Goal: Task Accomplishment & Management: Manage account settings

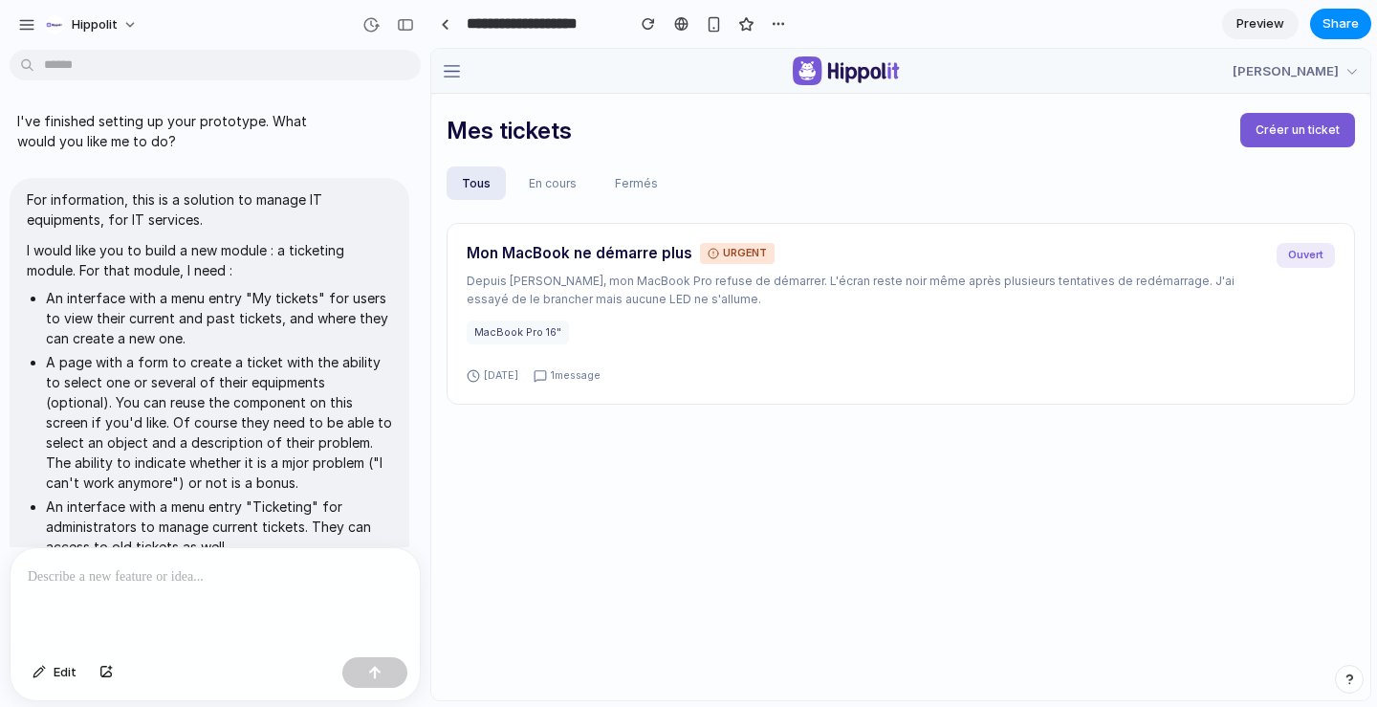
scroll to position [2752, 0]
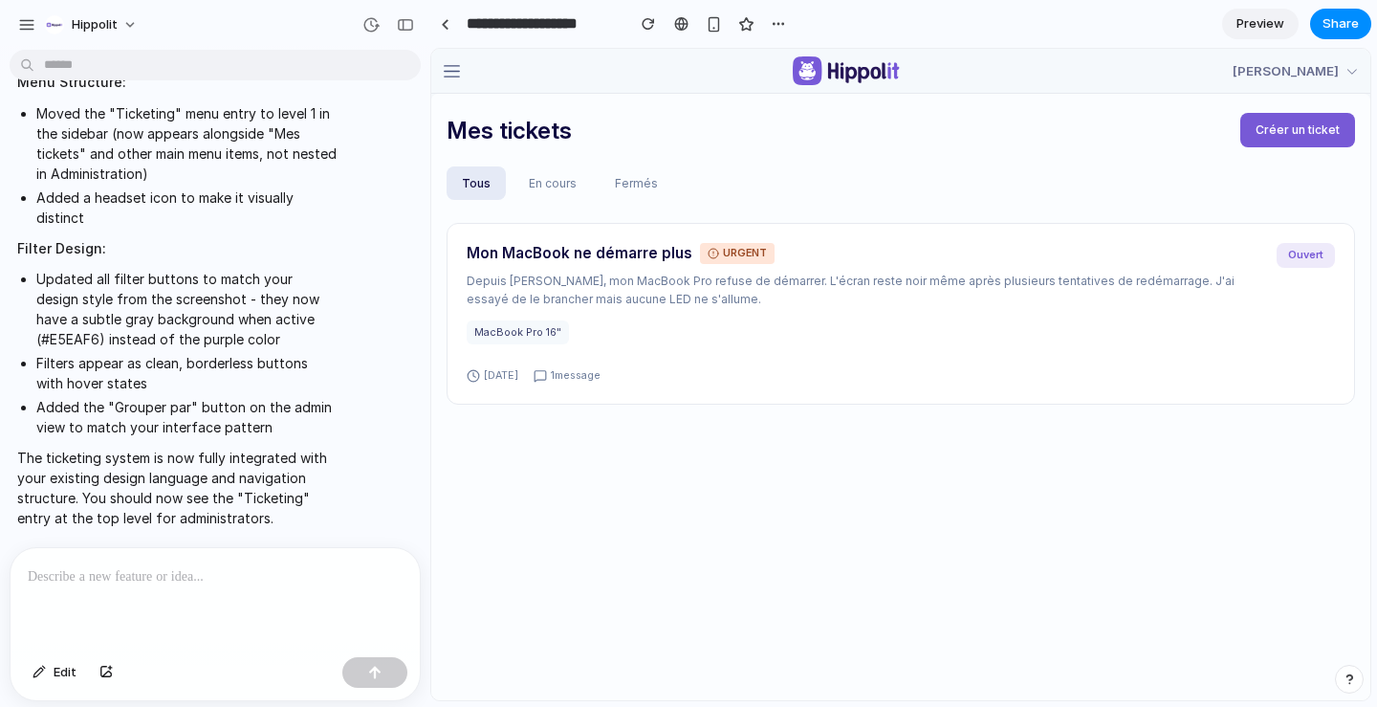
click at [285, 578] on p at bounding box center [215, 576] width 375 height 23
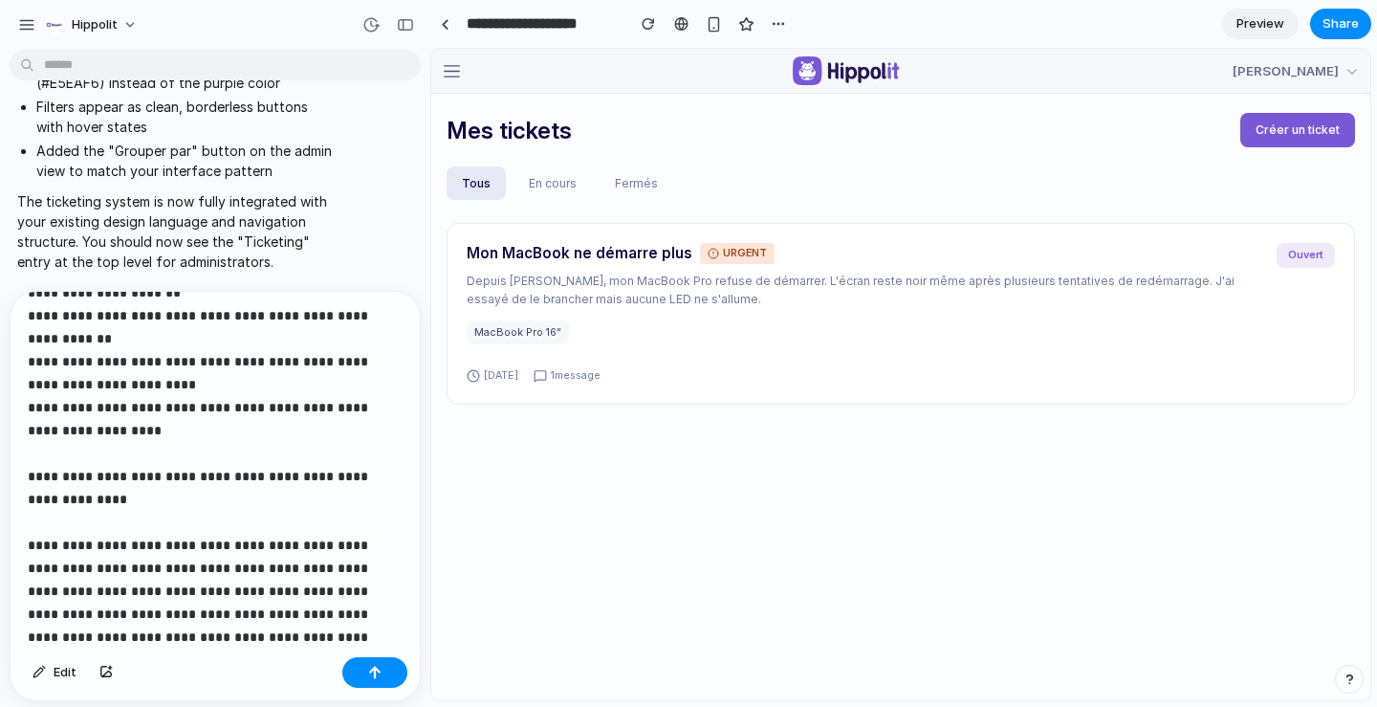
scroll to position [211, 0]
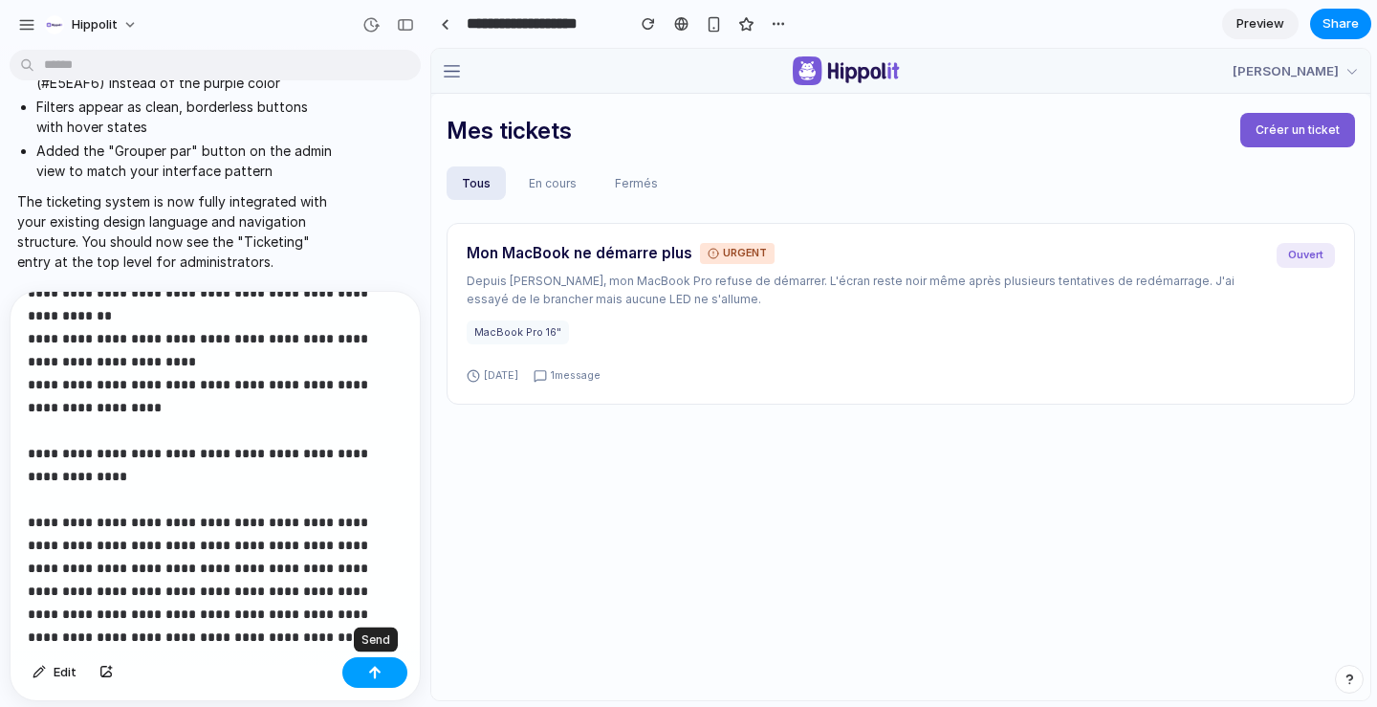
click at [387, 683] on button "button" at bounding box center [374, 672] width 65 height 31
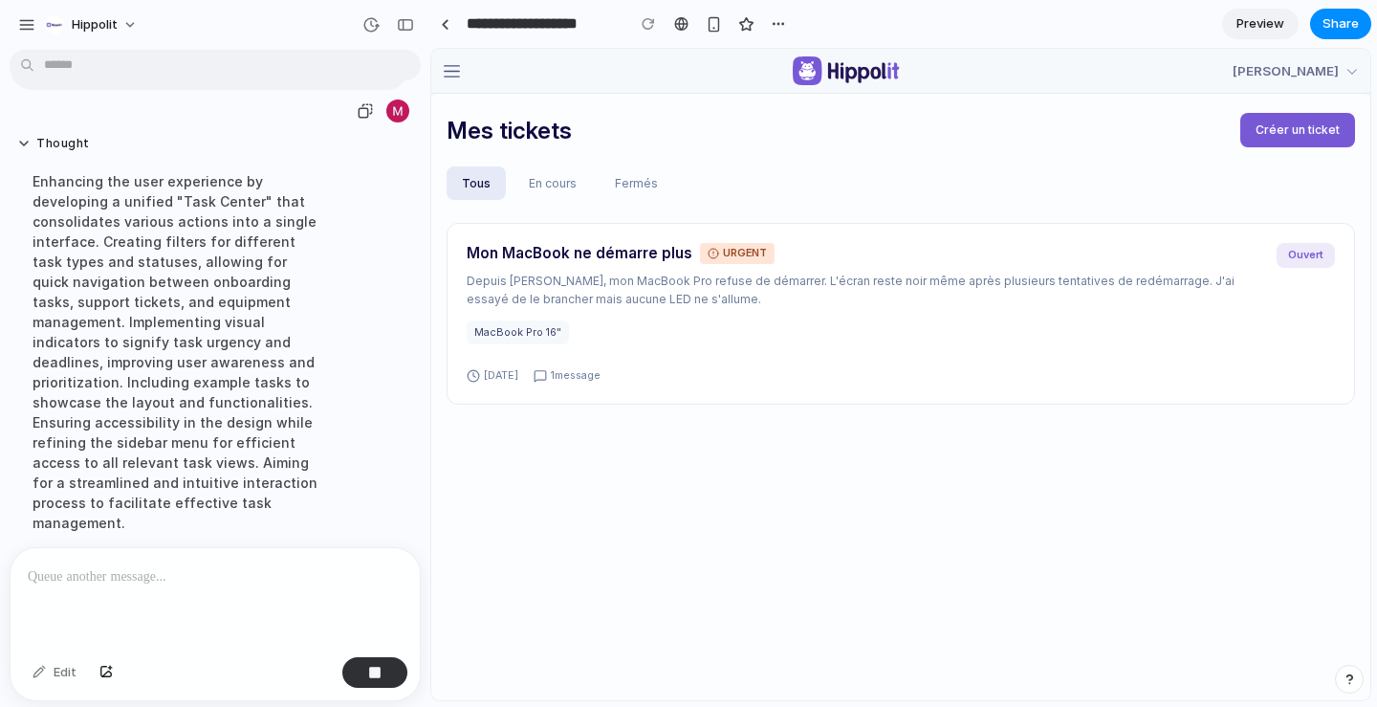
scroll to position [2859, 0]
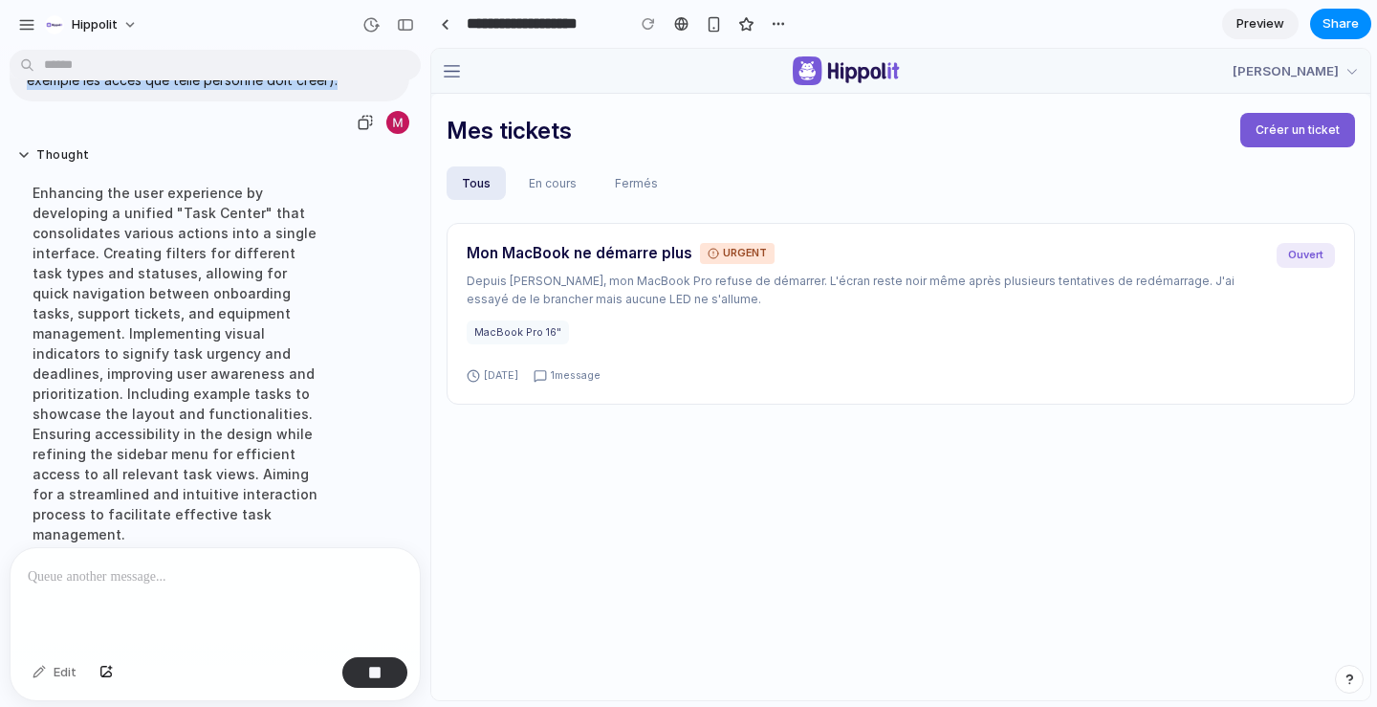
drag, startPoint x: 350, startPoint y: 507, endPoint x: 18, endPoint y: 130, distance: 501.9
copy span "Est-ce que tu veux bien me proposer une interface qui permettra aux utilisateur…"
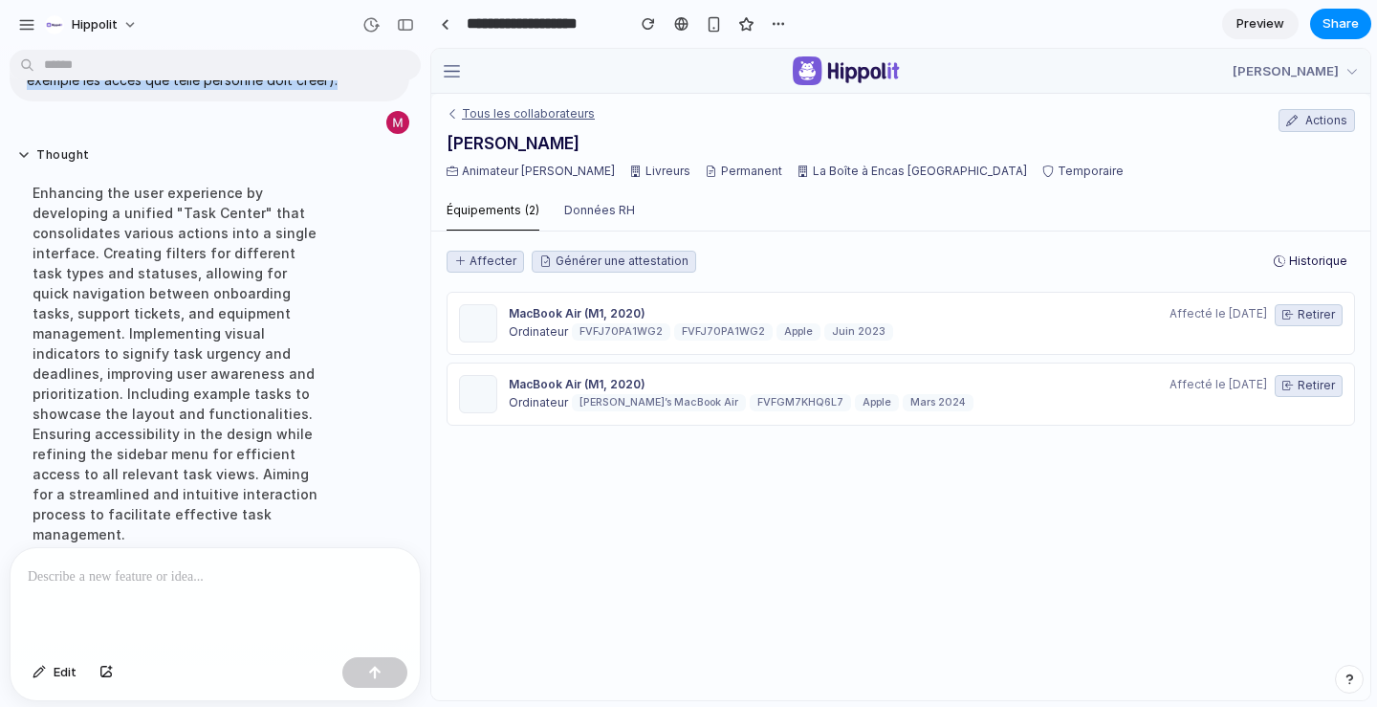
scroll to position [3437, 0]
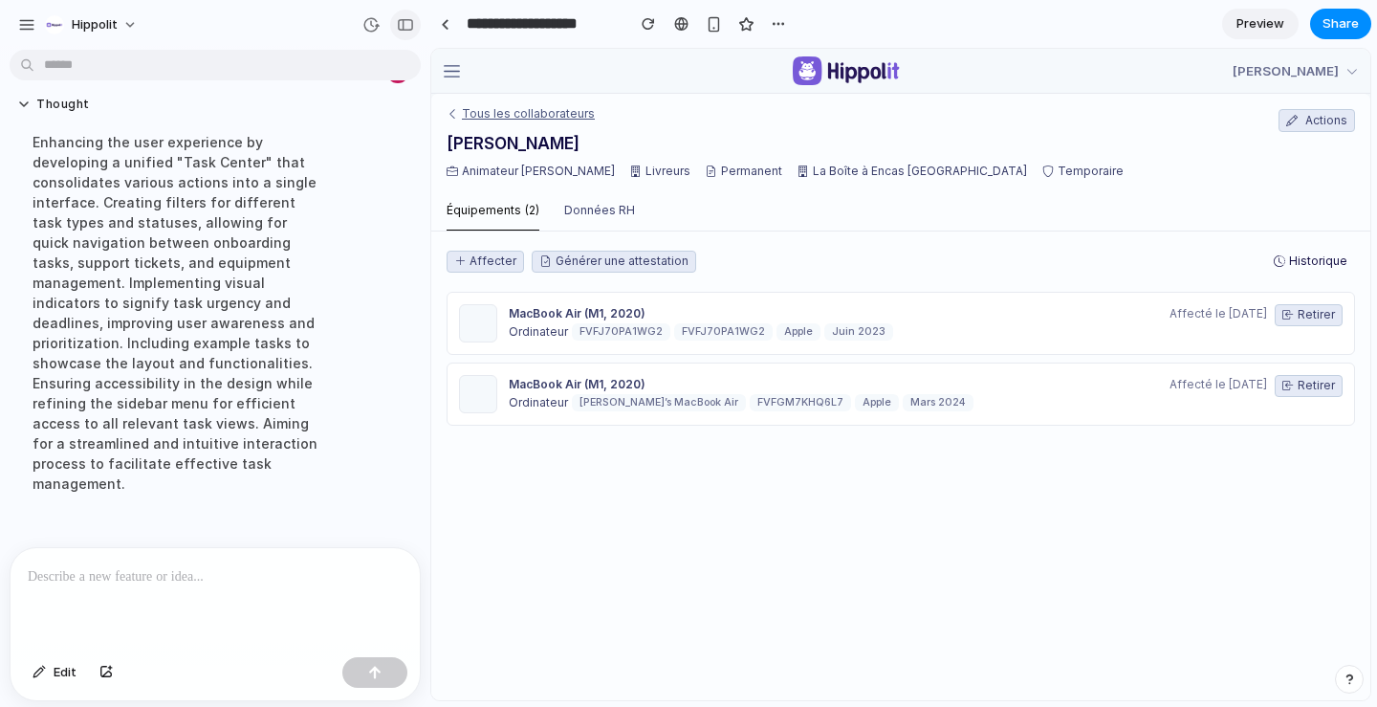
click at [416, 27] on button "button" at bounding box center [405, 25] width 31 height 31
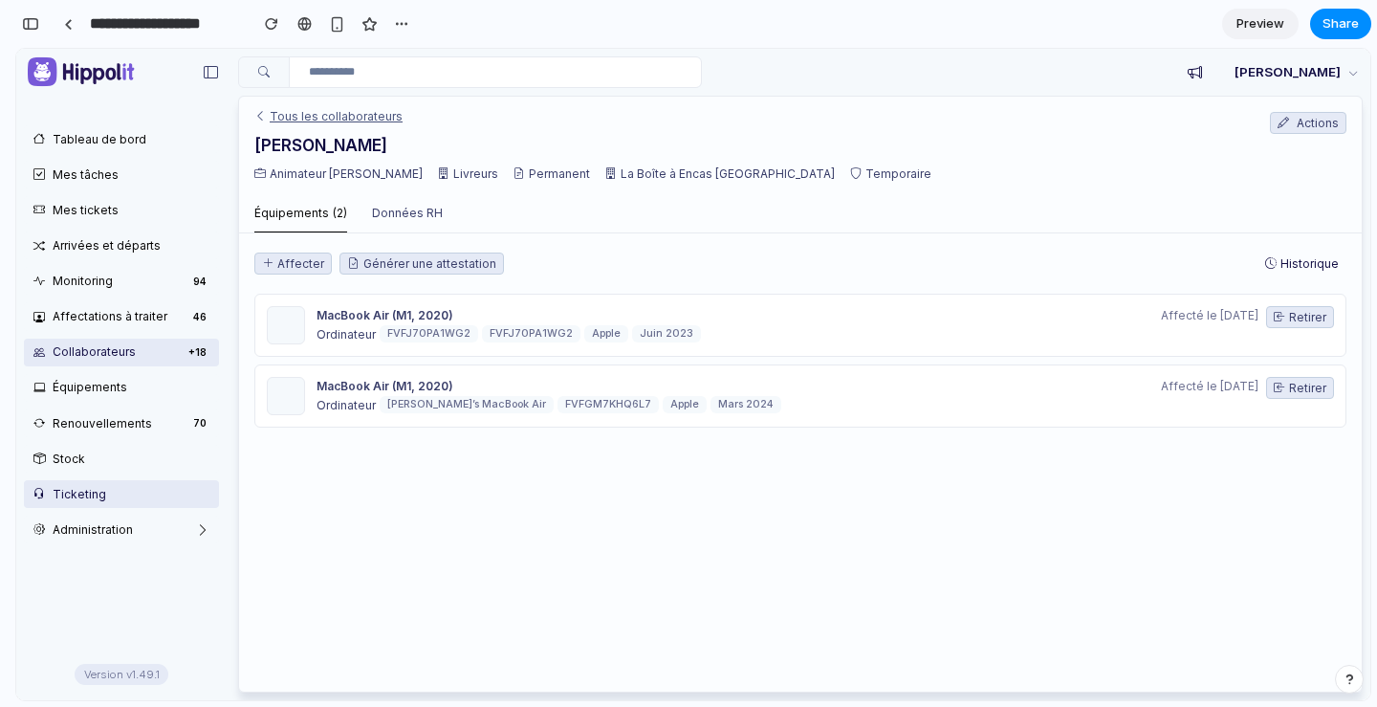
click at [132, 499] on link "Ticketing" at bounding box center [121, 494] width 195 height 28
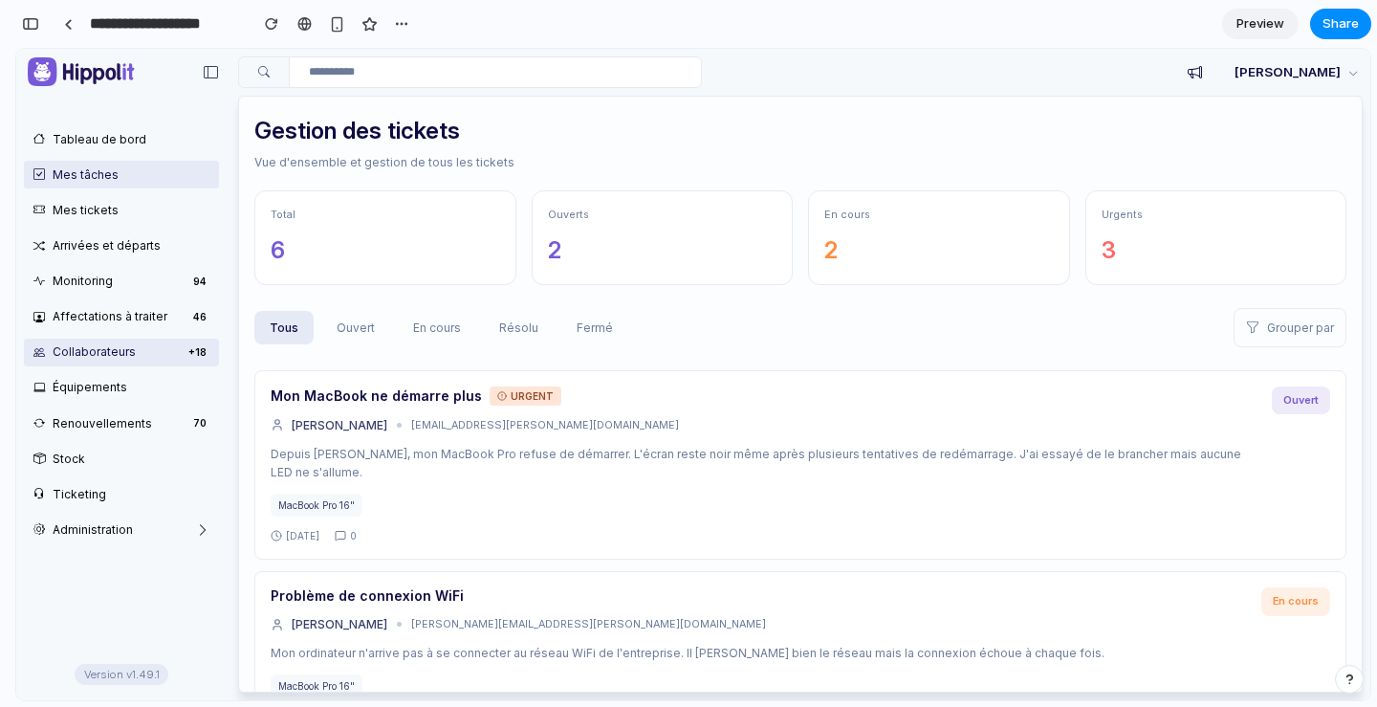
click at [96, 171] on link "Mes tâches" at bounding box center [121, 175] width 195 height 28
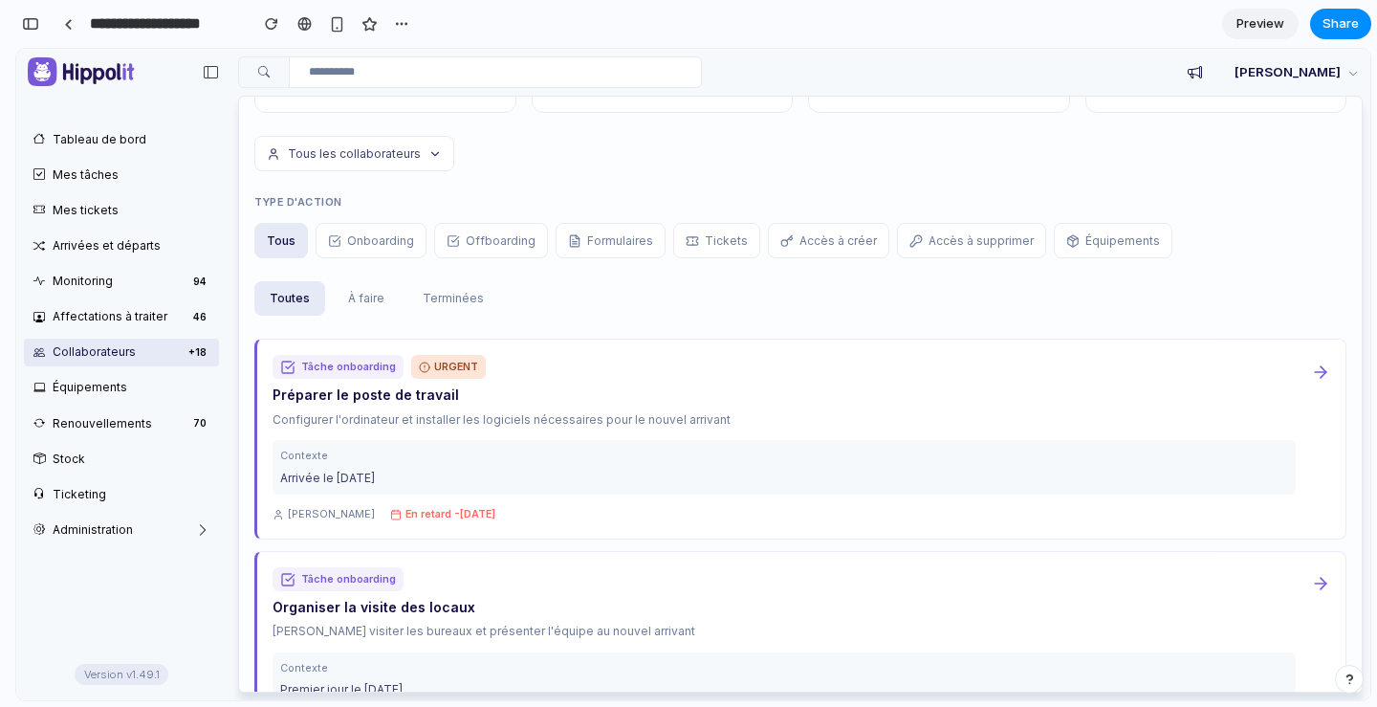
scroll to position [139, 0]
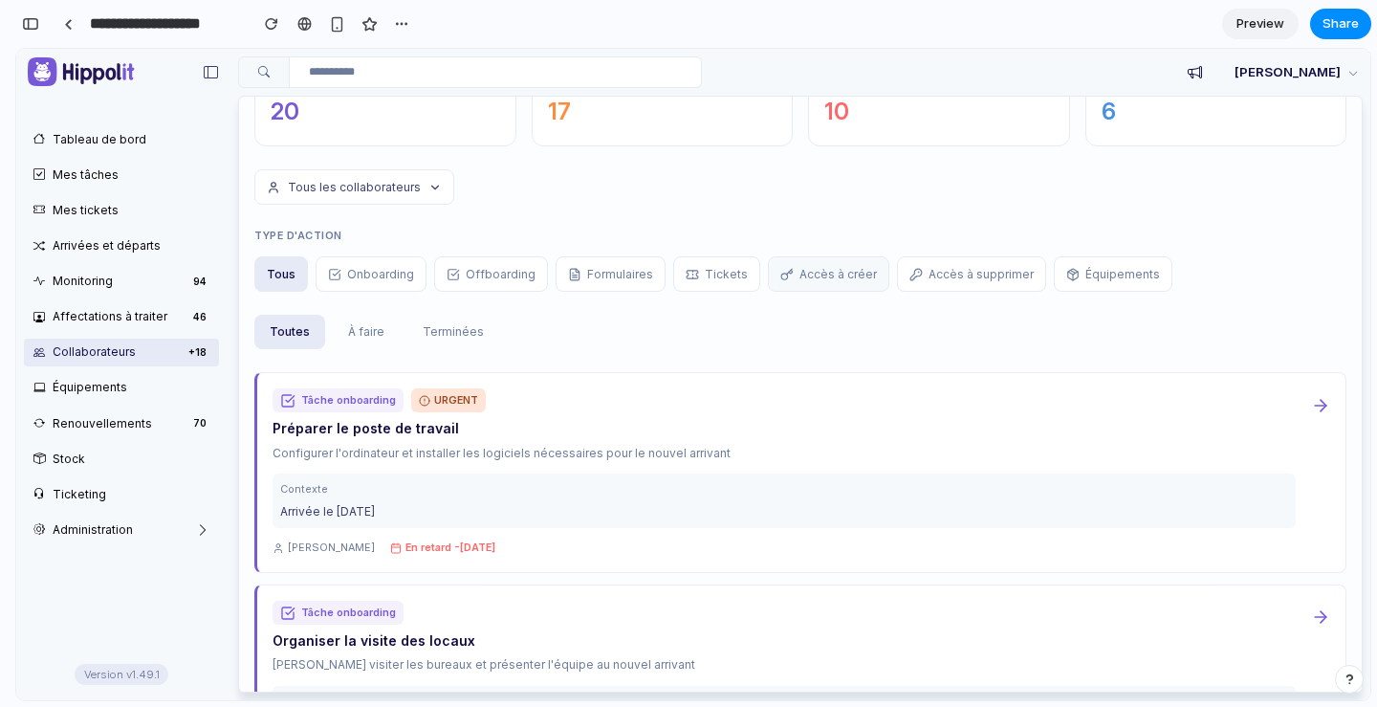
click at [799, 275] on button "Accès à créer" at bounding box center [828, 274] width 121 height 36
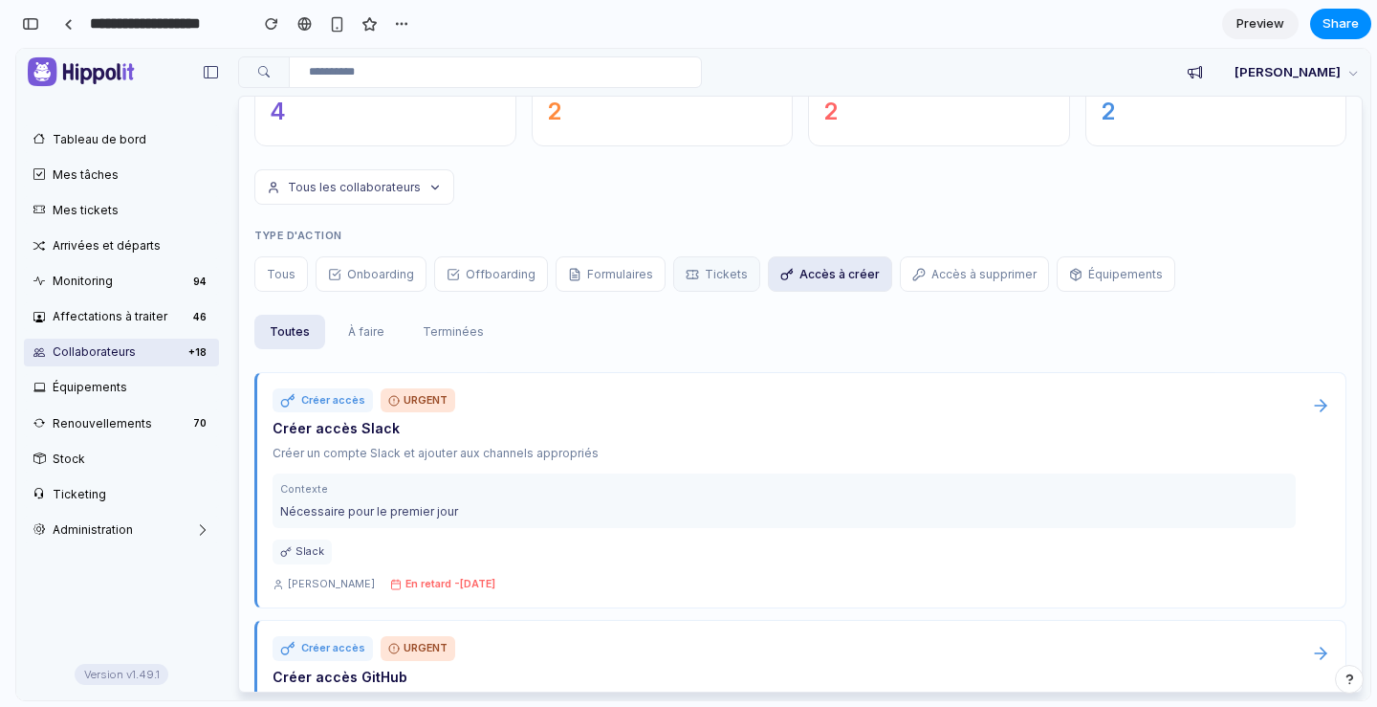
click at [686, 274] on button "Tickets" at bounding box center [716, 274] width 87 height 36
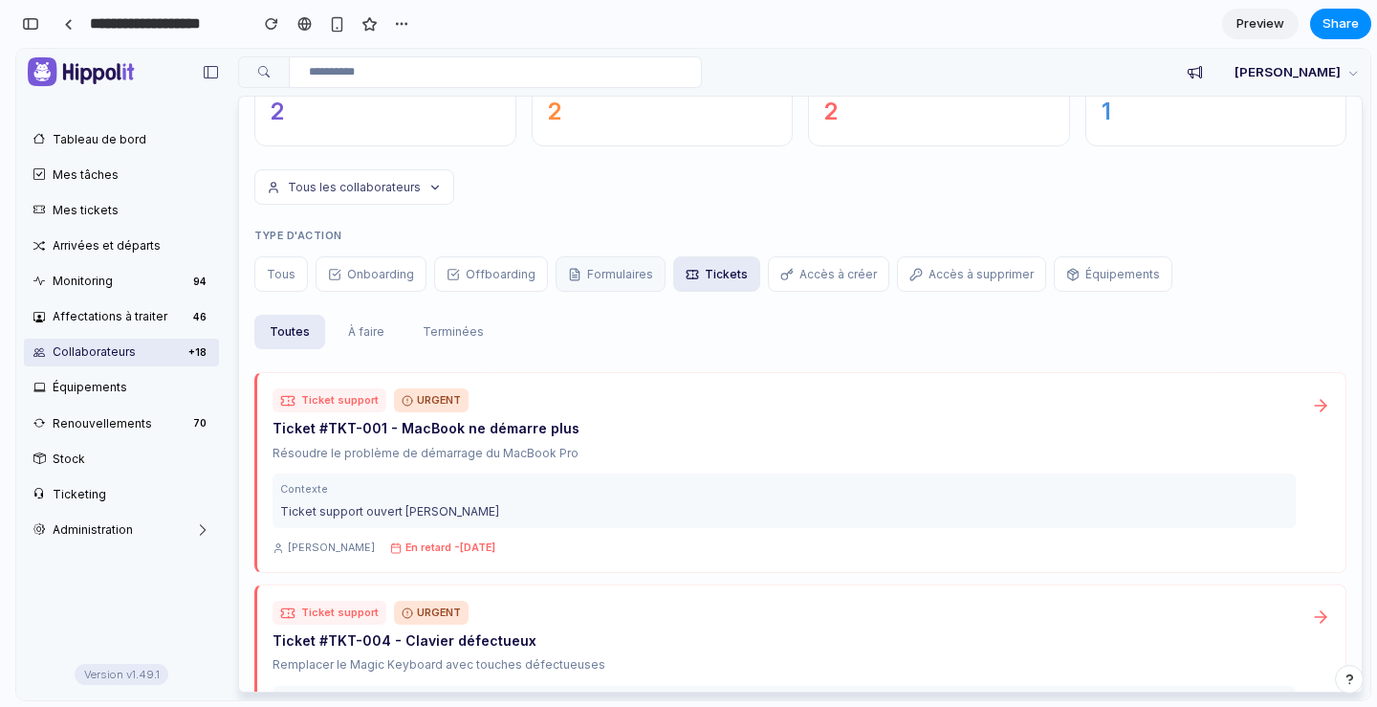
click at [577, 274] on button "Formulaires" at bounding box center [610, 274] width 110 height 36
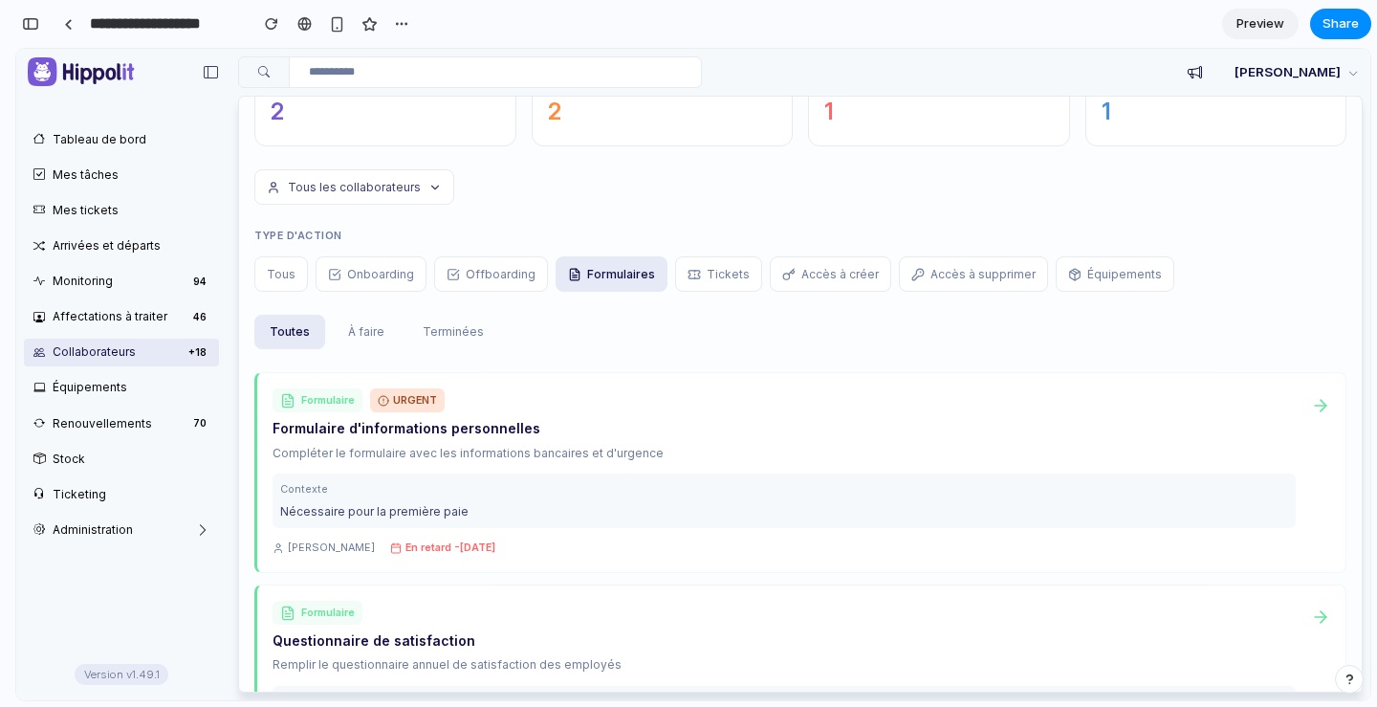
click at [236, 276] on div "Faire une remontée produit Roadmap [PERSON_NAME] déconnecter Mes tâches Toutes …" at bounding box center [798, 374] width 1143 height 651
click at [264, 274] on button "Tous" at bounding box center [281, 274] width 54 height 36
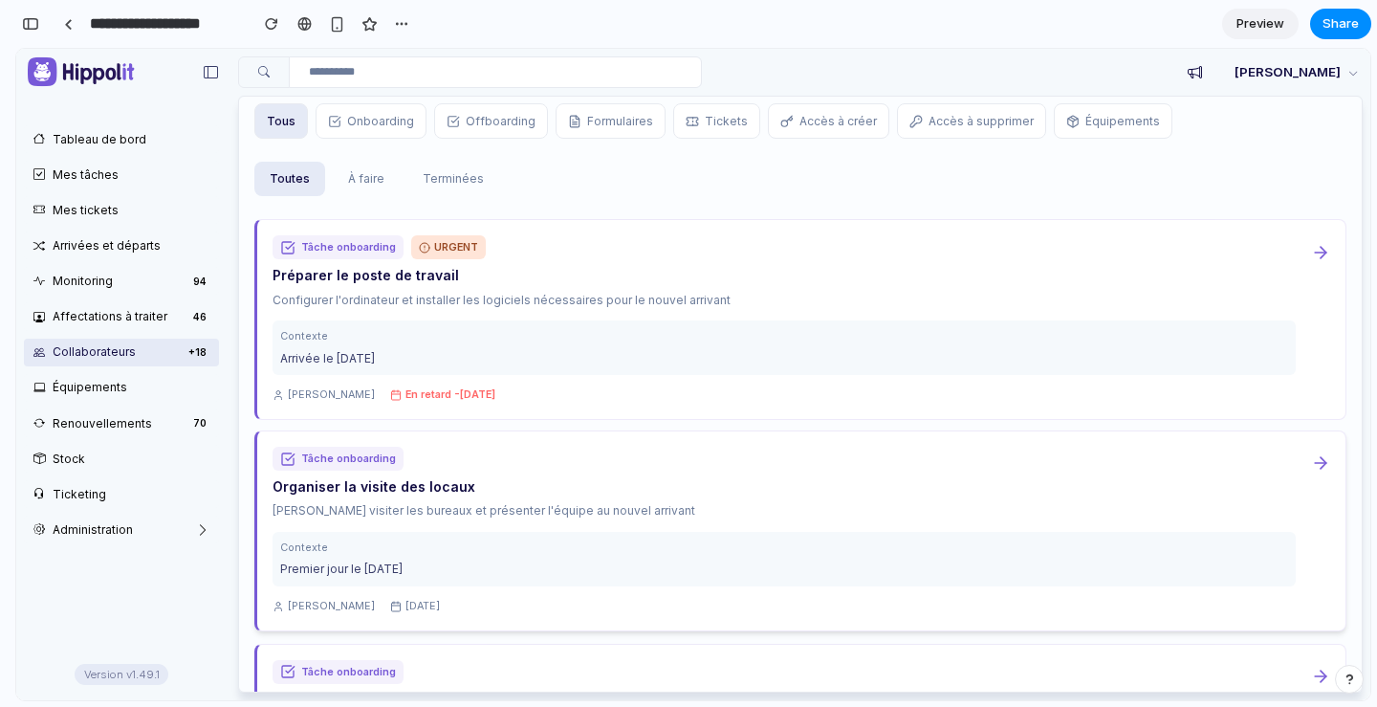
scroll to position [276, 0]
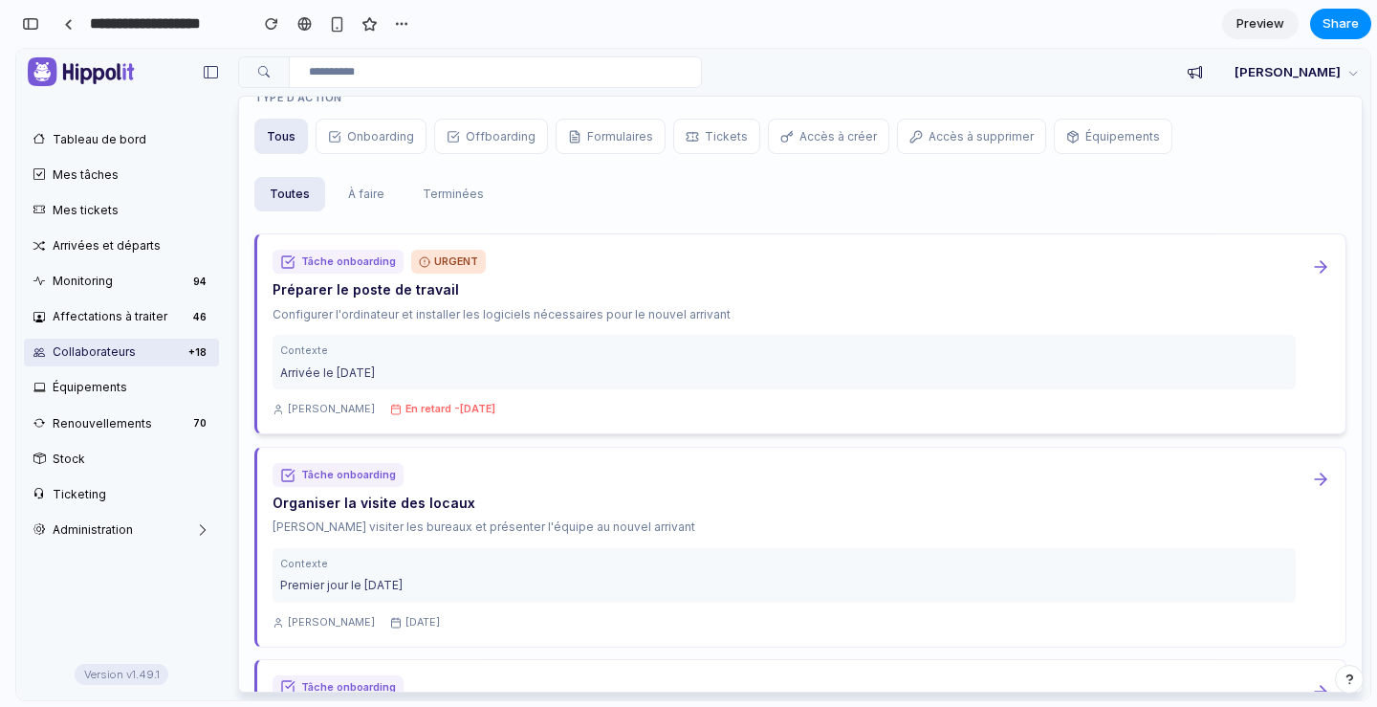
click at [1289, 259] on div "Tâche onboarding URGENT Préparer le poste de travail Configurer l'ordinateur et…" at bounding box center [800, 334] width 1057 height 168
click at [601, 302] on div "Tâche onboarding URGENT Préparer le poste de travail Configurer l'ordinateur et…" at bounding box center [783, 334] width 1023 height 168
click at [404, 384] on div "Contexte Arrivée le [DATE]" at bounding box center [783, 362] width 1023 height 54
click at [308, 293] on h3 "Préparer le poste de travail" at bounding box center [783, 289] width 1023 height 17
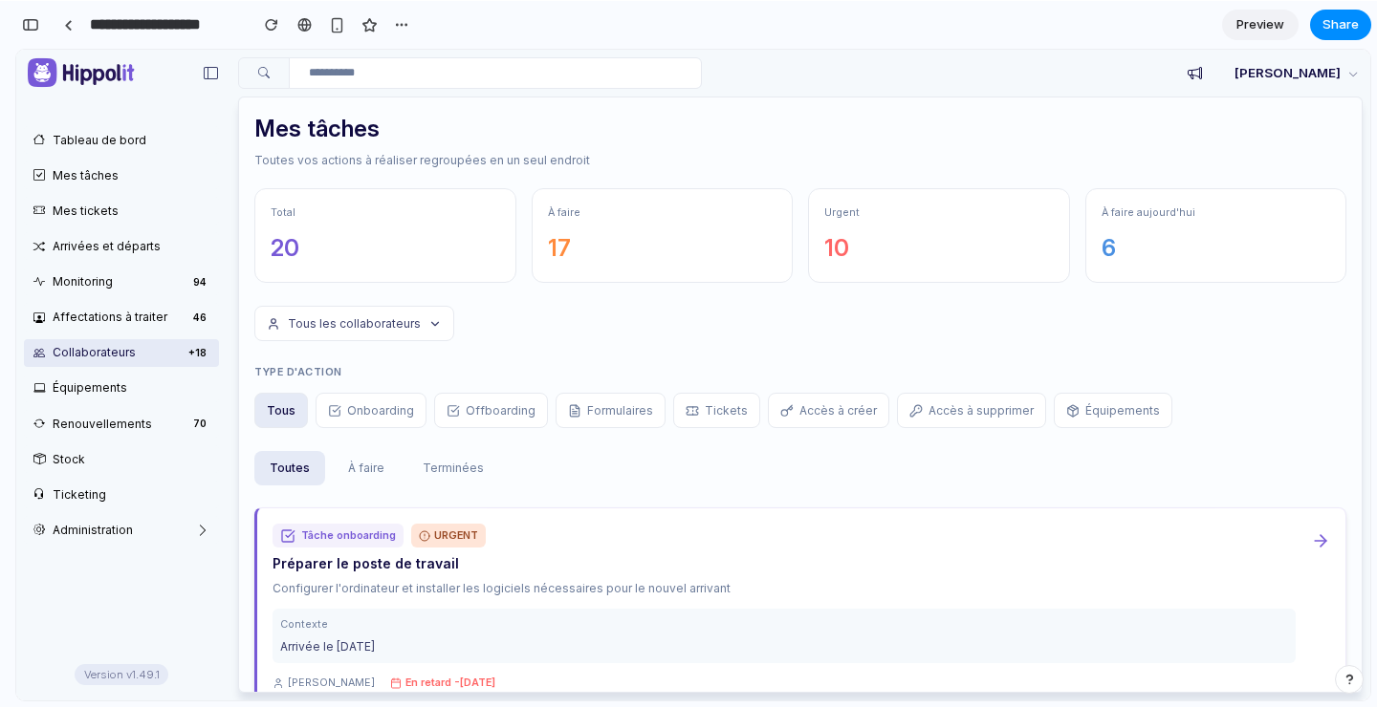
scroll to position [0, 0]
